Goal: Book appointment/travel/reservation

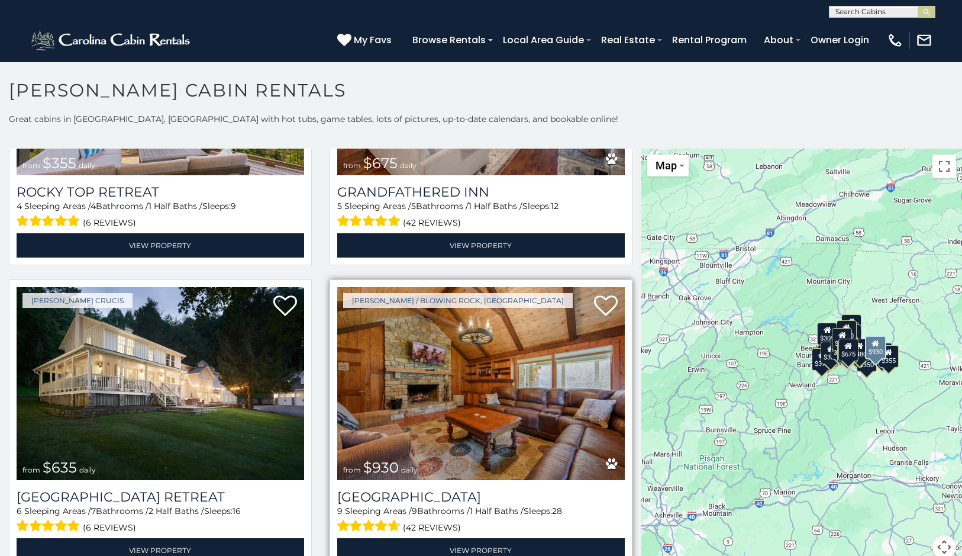
scroll to position [828, 0]
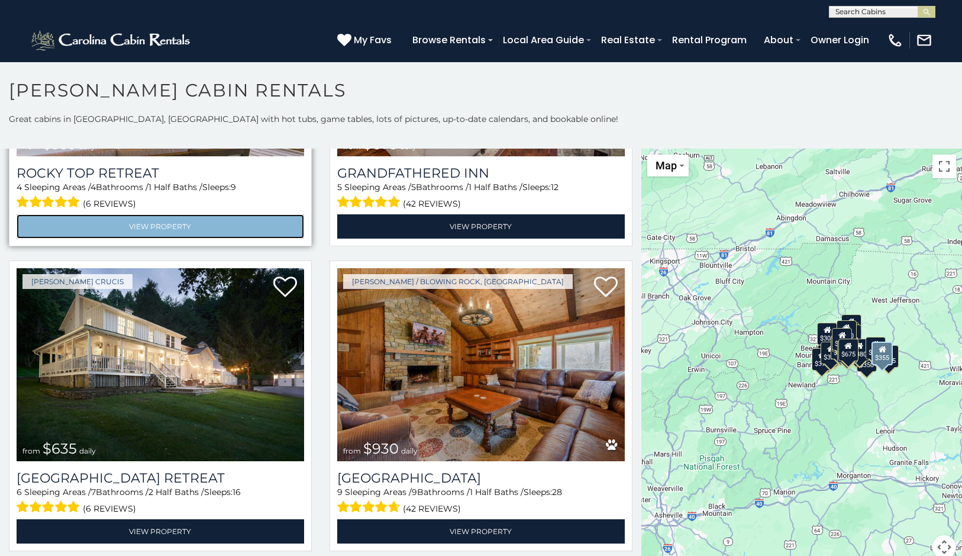
click at [176, 214] on link "View Property" at bounding box center [161, 226] width 288 height 24
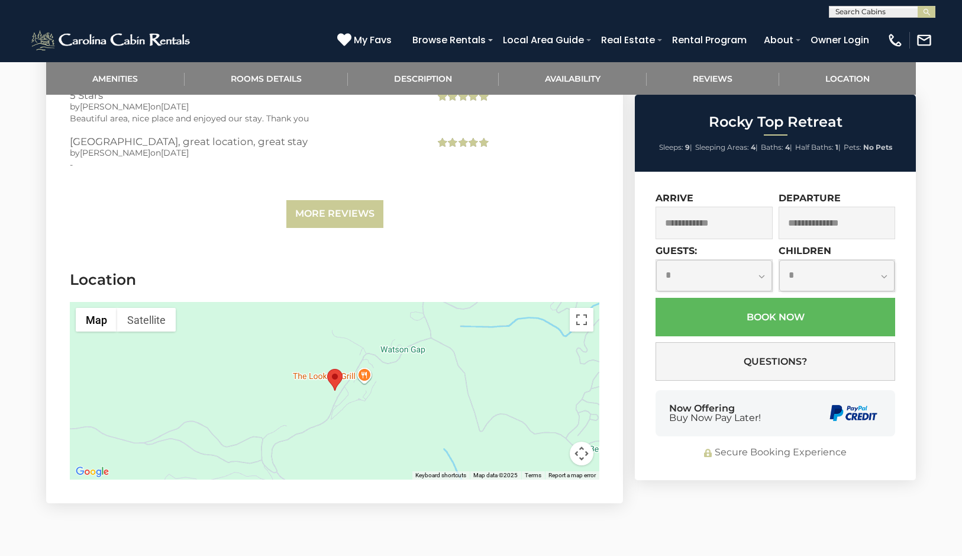
scroll to position [3314, 0]
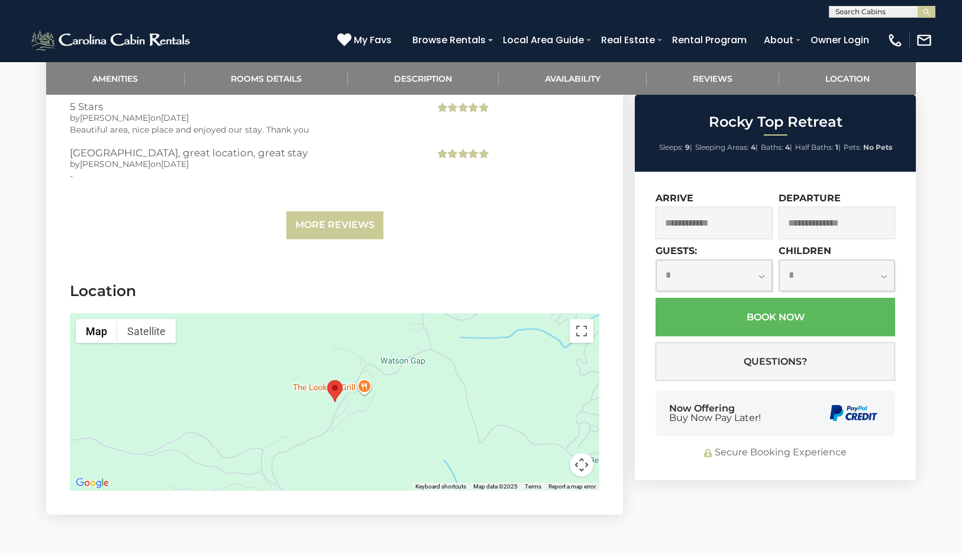
click at [337, 383] on img "Rocky Top Retreat" at bounding box center [334, 391] width 15 height 22
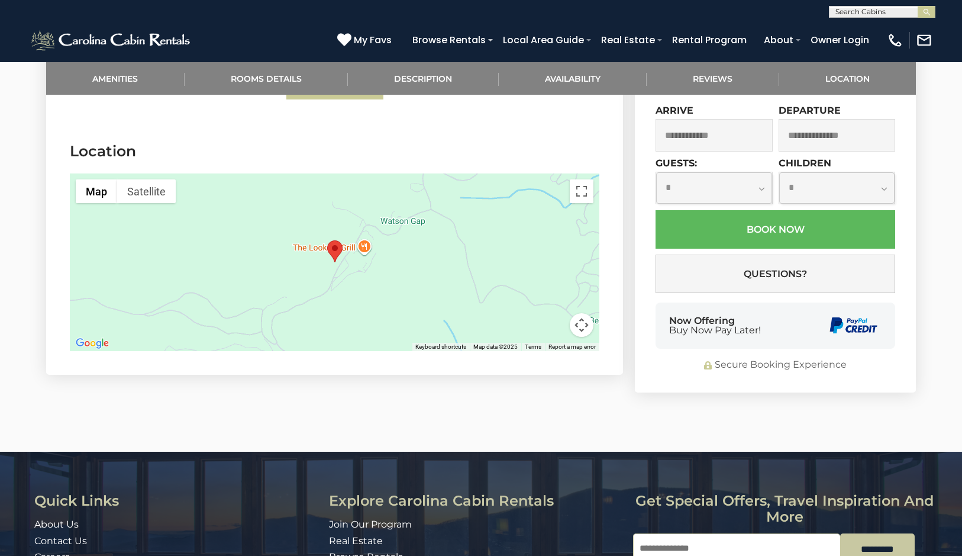
scroll to position [3432, 0]
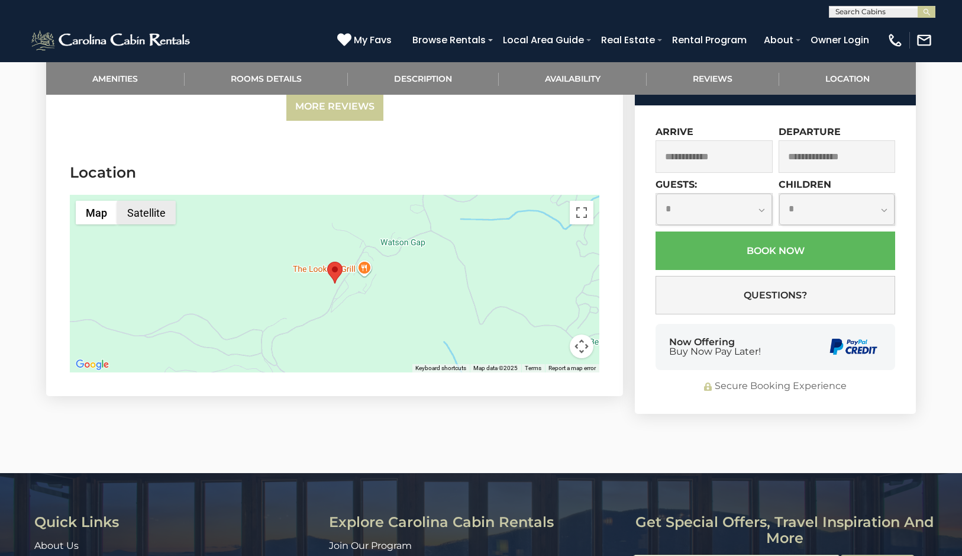
click at [144, 208] on button "Satellite" at bounding box center [146, 213] width 59 height 24
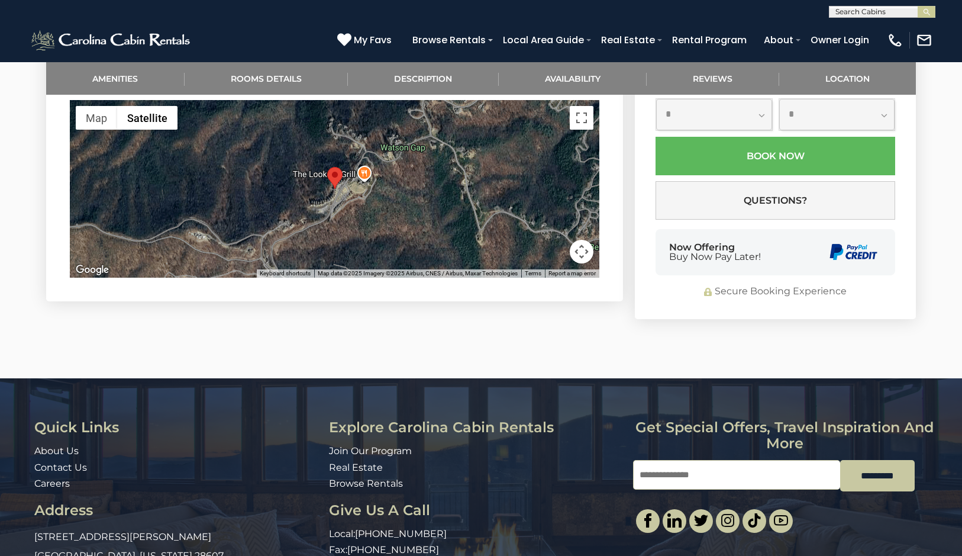
scroll to position [3550, 0]
